Goal: Transaction & Acquisition: Purchase product/service

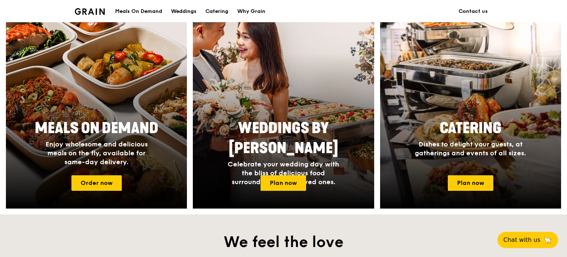
scroll to position [296, 0]
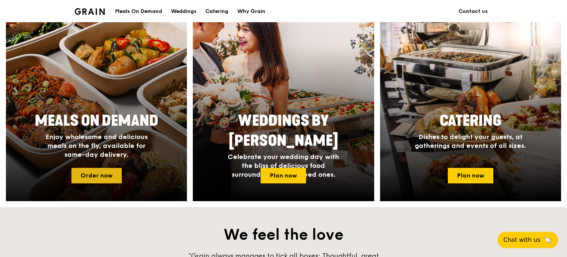
click at [101, 176] on link "Order now" at bounding box center [96, 176] width 50 height 16
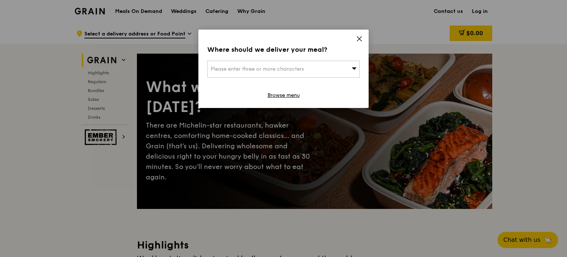
click at [330, 77] on div "Please enter three or more characters" at bounding box center [283, 69] width 152 height 17
paste input "138522"
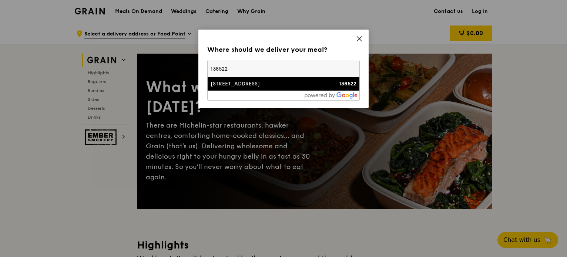
type input "138522"
click at [223, 84] on div "[STREET_ADDRESS]" at bounding box center [264, 83] width 109 height 7
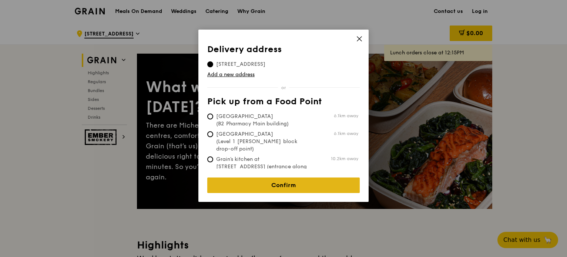
click at [269, 179] on link "Confirm" at bounding box center [283, 186] width 152 height 16
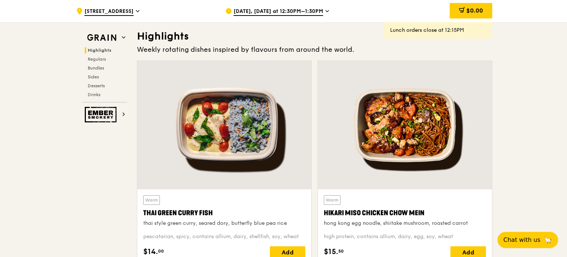
scroll to position [259, 0]
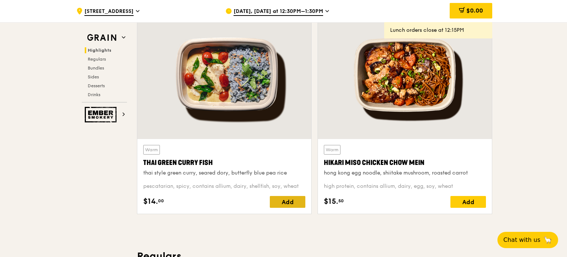
click at [299, 205] on div "Add" at bounding box center [288, 202] width 36 height 12
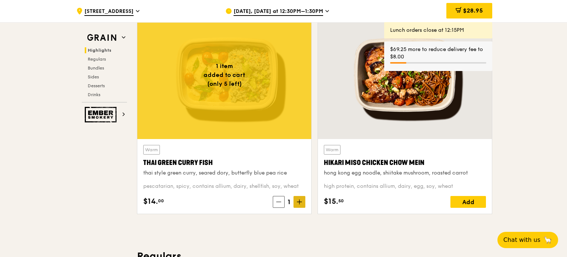
click at [304, 200] on span at bounding box center [299, 202] width 12 height 12
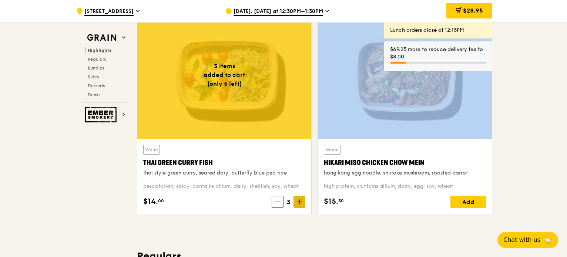
click at [304, 200] on span at bounding box center [299, 202] width 12 height 12
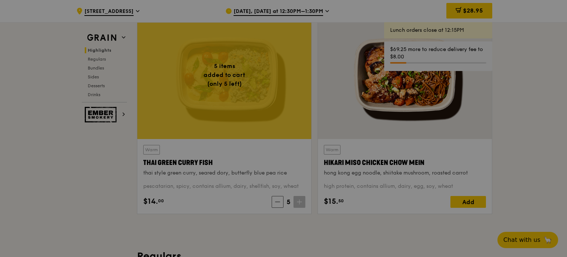
click at [300, 202] on div at bounding box center [283, 128] width 567 height 257
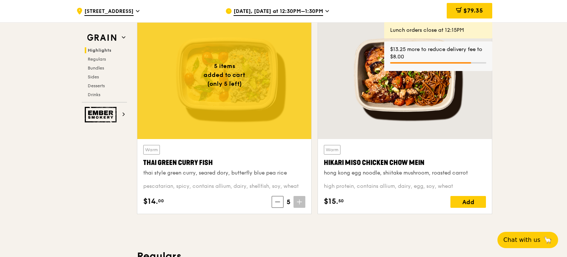
click at [301, 203] on icon at bounding box center [299, 201] width 5 height 5
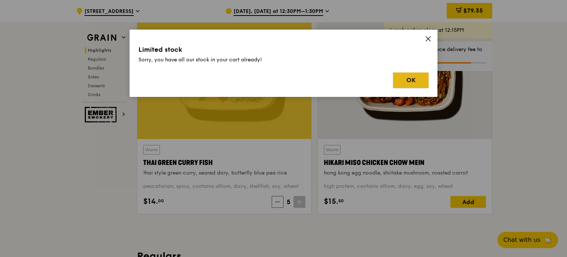
click at [402, 79] on button "OK" at bounding box center [411, 80] width 36 height 16
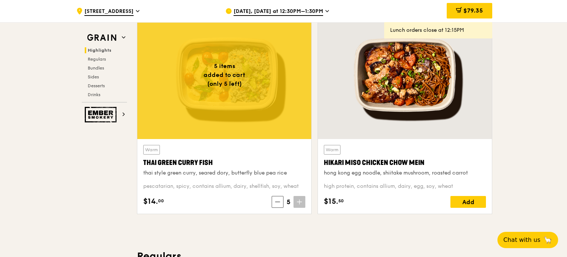
click at [269, 7] on div "[DATE], [DATE] at 12:30PM–1:30PM" at bounding box center [293, 11] width 137 height 22
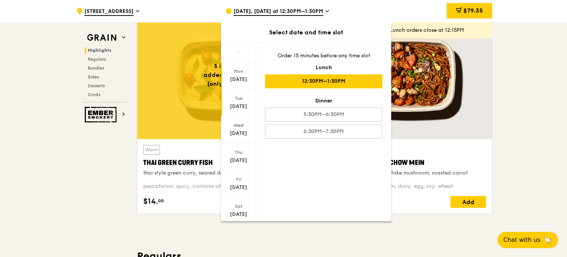
click at [241, 99] on div "Tue" at bounding box center [238, 98] width 33 height 6
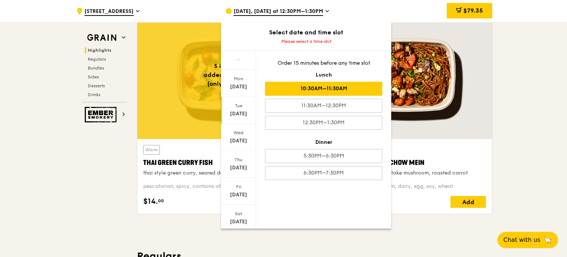
click at [333, 88] on div "10:30AM–11:30AM" at bounding box center [323, 89] width 117 height 14
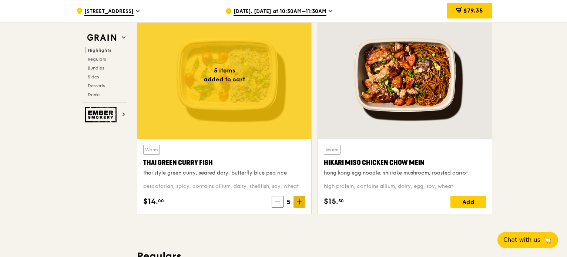
click at [299, 200] on icon at bounding box center [299, 202] width 0 height 4
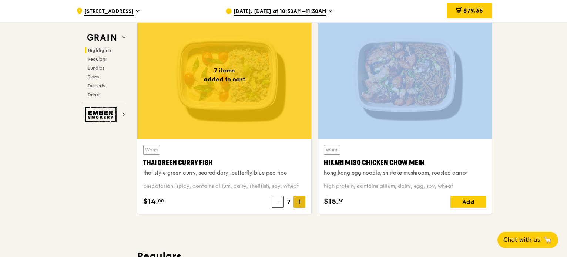
click at [299, 200] on icon at bounding box center [299, 202] width 0 height 4
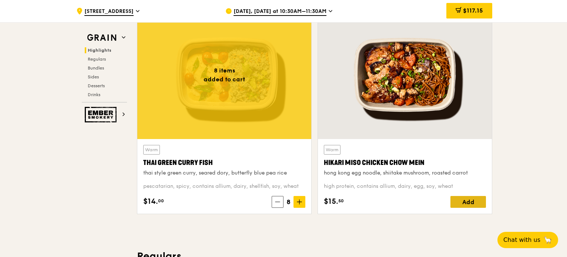
click at [471, 199] on div "Add" at bounding box center [468, 202] width 36 height 12
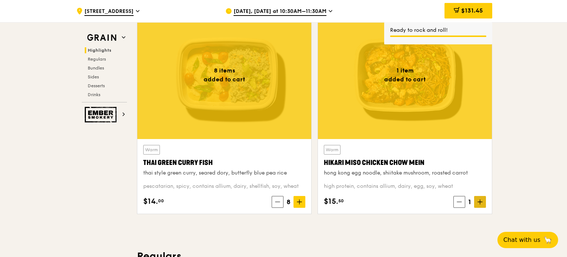
click at [482, 203] on icon at bounding box center [479, 201] width 5 height 5
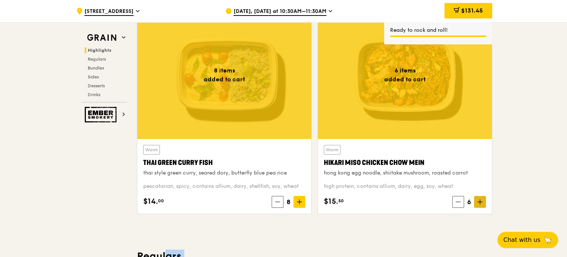
click at [482, 203] on icon at bounding box center [479, 201] width 5 height 5
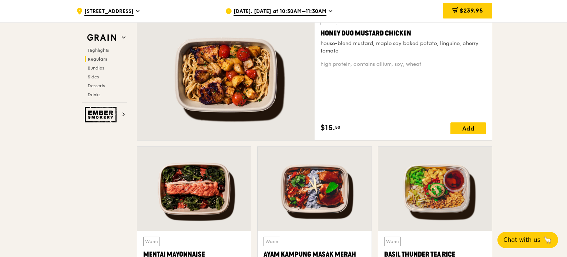
scroll to position [518, 0]
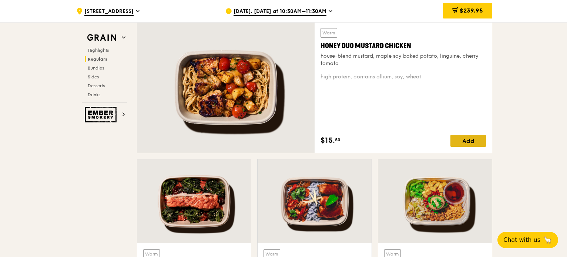
click at [455, 143] on div "Add" at bounding box center [468, 141] width 36 height 12
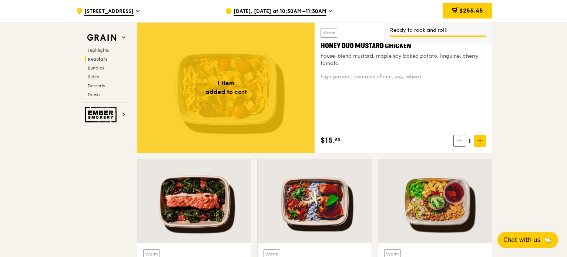
click at [465, 142] on span "1" at bounding box center [469, 141] width 9 height 10
click at [462, 143] on span at bounding box center [459, 141] width 12 height 12
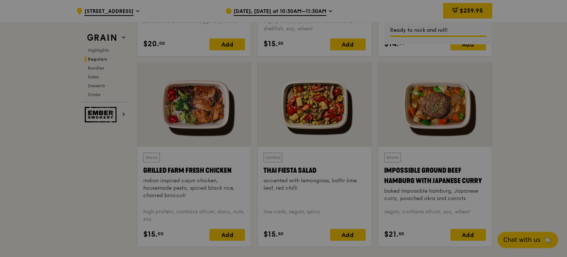
scroll to position [851, 0]
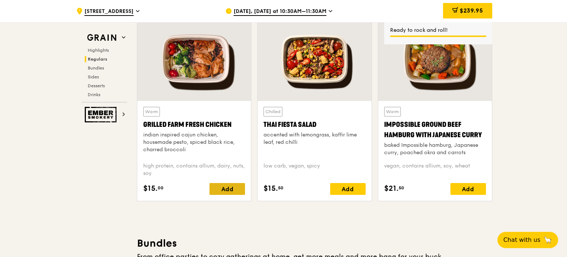
click at [227, 189] on div "Add" at bounding box center [227, 189] width 36 height 12
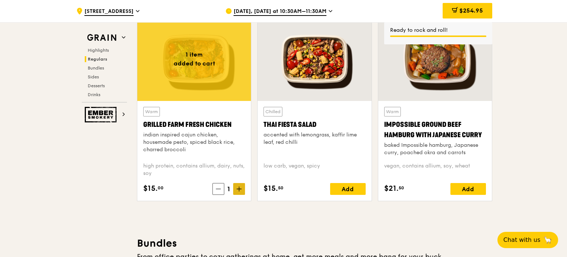
click at [242, 188] on icon at bounding box center [238, 188] width 5 height 5
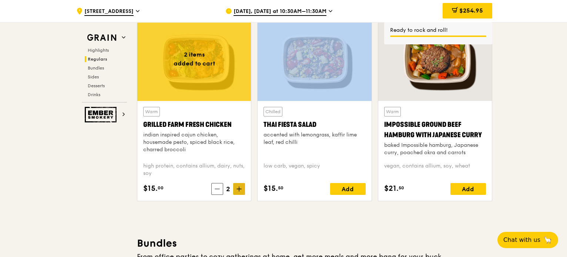
click at [242, 188] on icon at bounding box center [238, 188] width 5 height 5
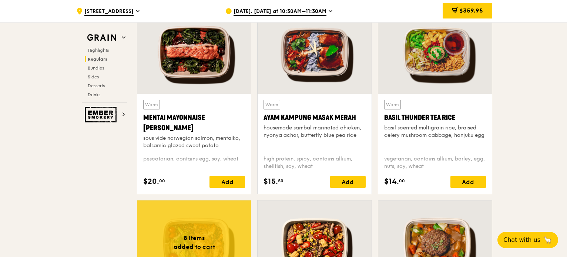
scroll to position [666, 0]
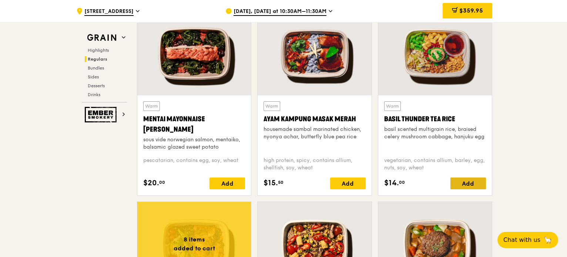
click at [471, 179] on div "Add" at bounding box center [468, 184] width 36 height 12
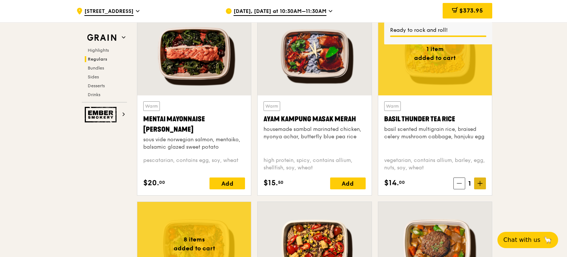
click at [477, 183] on icon at bounding box center [479, 183] width 5 height 5
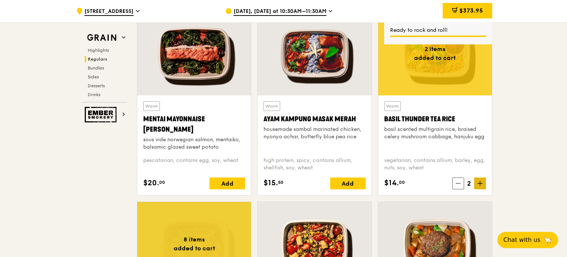
click at [477, 183] on icon at bounding box center [479, 183] width 5 height 5
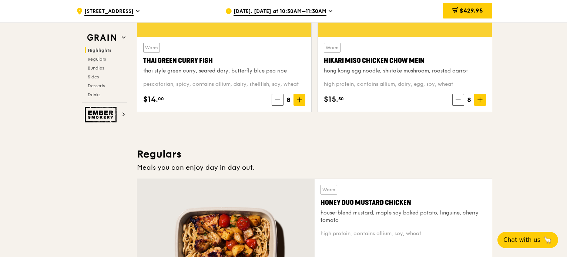
scroll to position [259, 0]
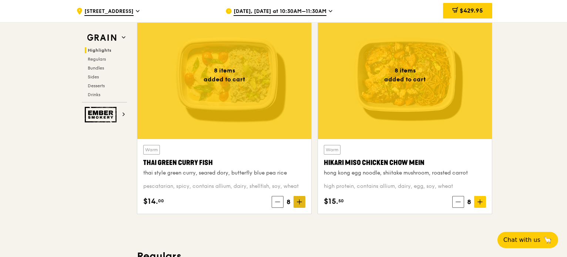
click at [300, 199] on icon at bounding box center [299, 201] width 5 height 5
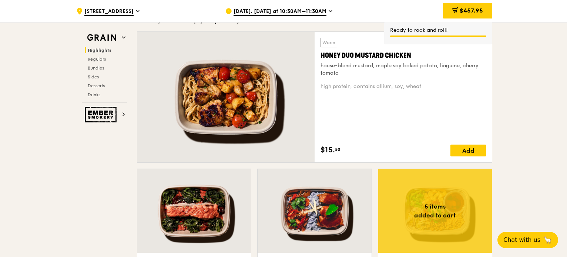
scroll to position [407, 0]
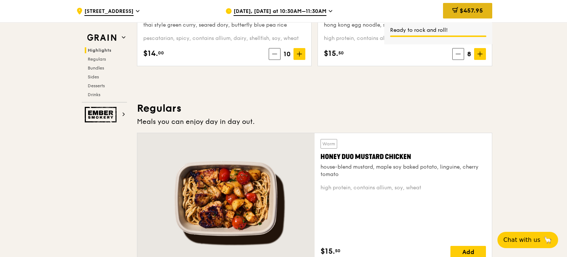
click at [476, 9] on span "$457.95" at bounding box center [470, 10] width 23 height 7
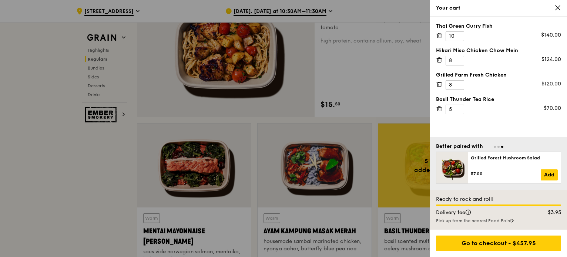
scroll to position [555, 0]
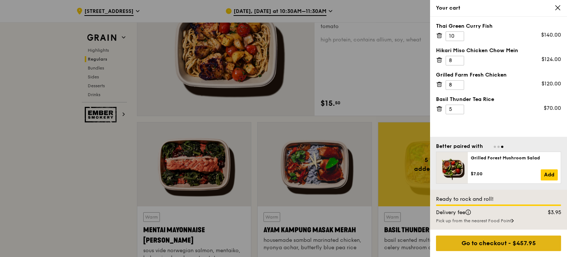
click at [507, 239] on div "Go to checkout - $457.95" at bounding box center [498, 244] width 125 height 16
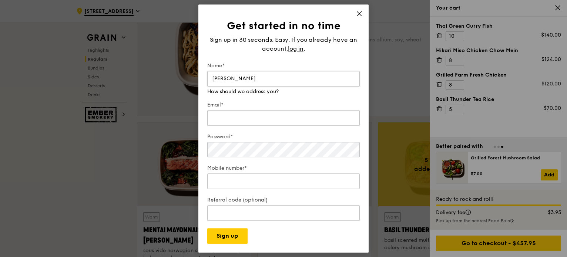
type input "[PERSON_NAME]"
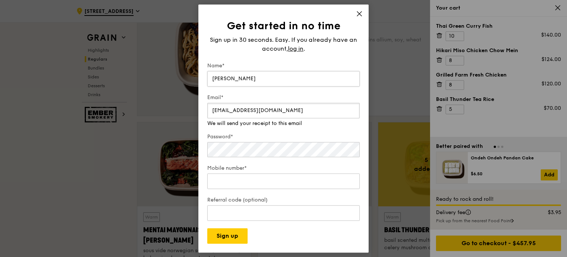
type input "[EMAIL_ADDRESS][DOMAIN_NAME]"
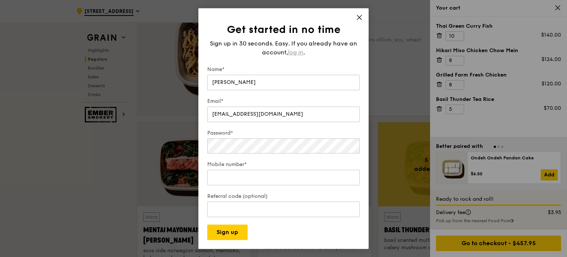
click at [298, 49] on span "log in" at bounding box center [296, 52] width 16 height 9
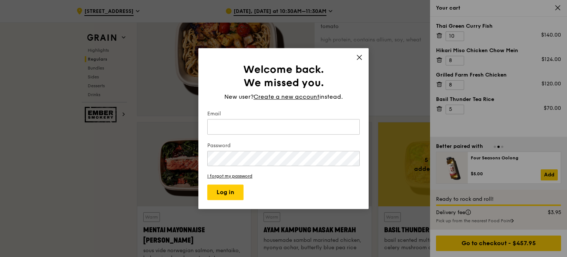
click at [359, 54] on icon at bounding box center [359, 57] width 7 height 7
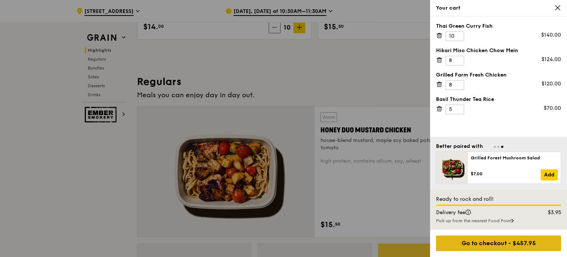
scroll to position [518, 0]
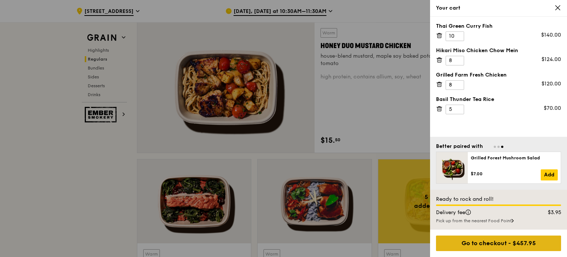
click at [515, 246] on div "Go to checkout - $457.95" at bounding box center [498, 244] width 125 height 16
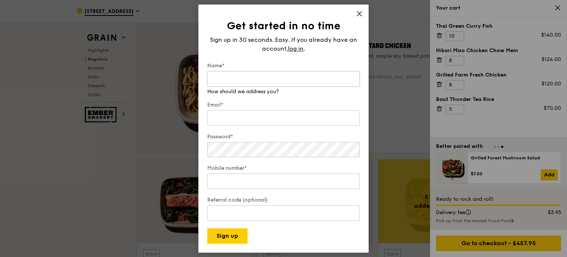
click at [276, 85] on input "Name*" at bounding box center [283, 79] width 152 height 16
click at [298, 50] on span "log in" at bounding box center [296, 48] width 16 height 9
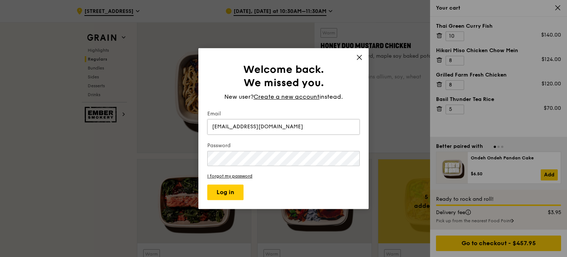
type input "[EMAIL_ADDRESS][DOMAIN_NAME]"
click at [230, 189] on button "Log in" at bounding box center [225, 193] width 36 height 16
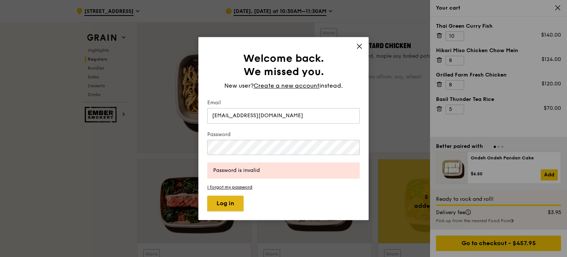
click at [236, 205] on button "Log in" at bounding box center [225, 204] width 36 height 16
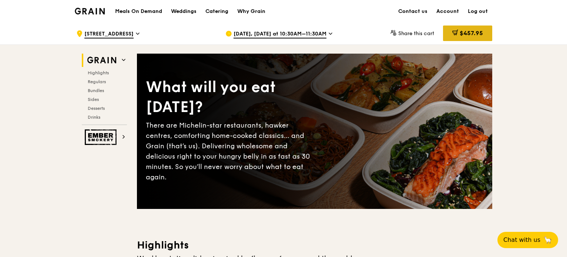
click at [466, 27] on div "$457.95" at bounding box center [467, 34] width 49 height 16
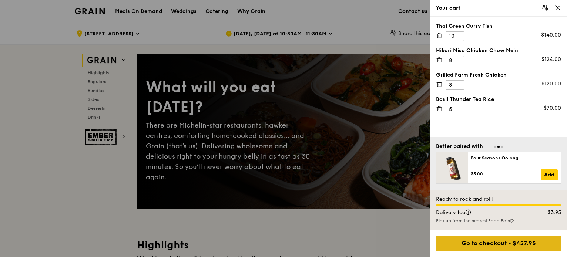
click at [511, 244] on div "Go to checkout - $457.95" at bounding box center [498, 244] width 125 height 16
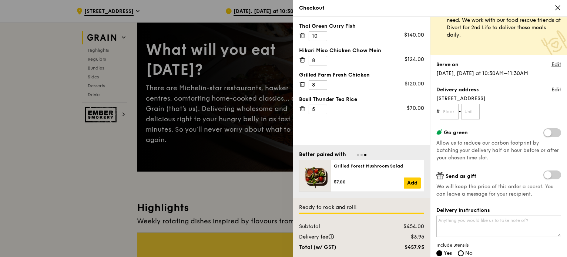
scroll to position [37, 0]
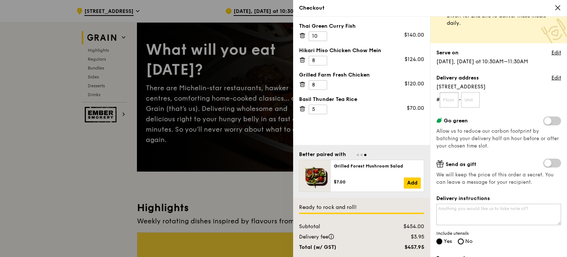
click at [441, 97] on input "text" at bounding box center [448, 100] width 19 height 16
type input "07"
type input "10"
click at [531, 96] on form "# 07 - 10" at bounding box center [498, 100] width 125 height 16
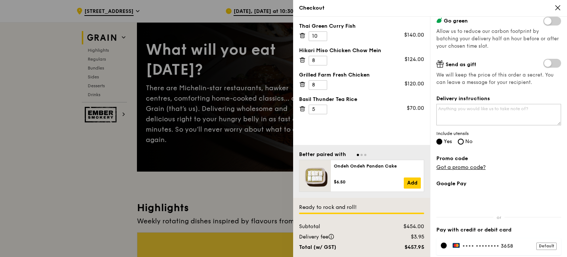
scroll to position [148, 0]
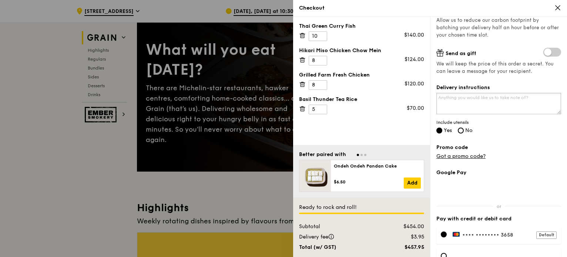
click at [478, 102] on textarea "Delivery instructions" at bounding box center [498, 103] width 125 height 21
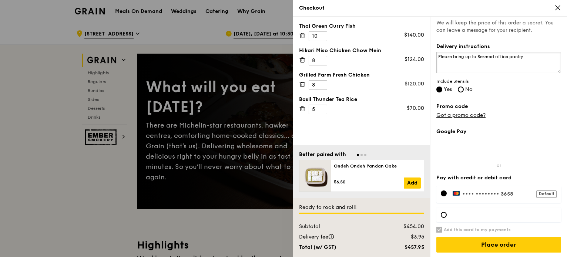
scroll to position [190, 0]
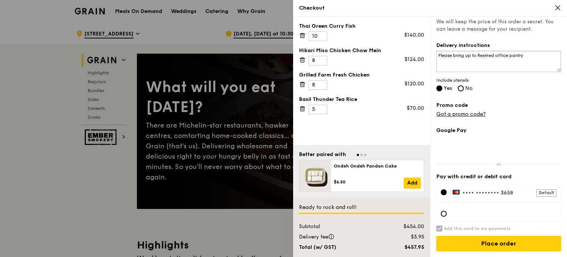
type textarea "Please bring up to Resmed office pantry"
click at [485, 235] on div "Google Pay Pay with credit or debit card •••• •••• •••• 3658 Default Add this c…" at bounding box center [498, 192] width 125 height 131
click at [486, 242] on input "Place order" at bounding box center [498, 244] width 125 height 16
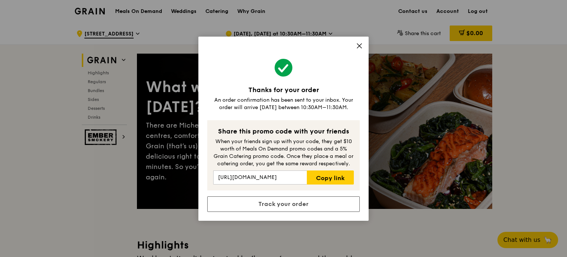
click at [360, 47] on icon at bounding box center [359, 46] width 4 height 4
